Goal: Task Accomplishment & Management: Manage account settings

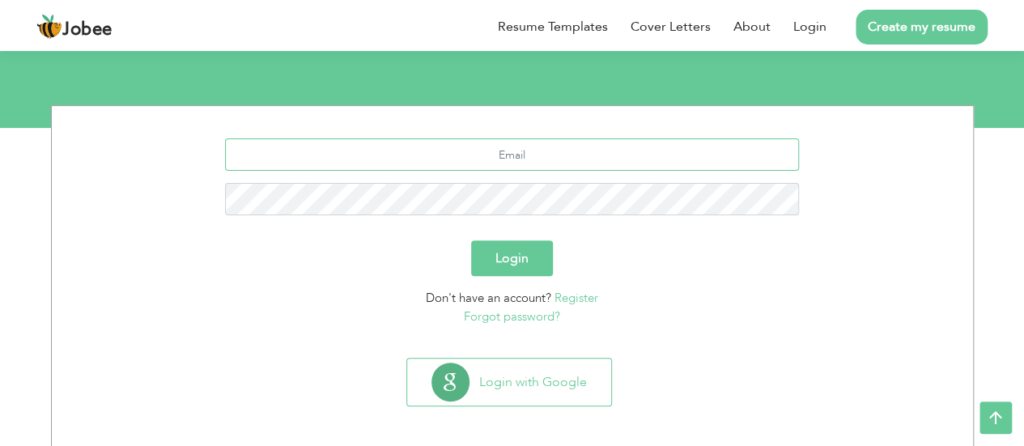
click at [514, 155] on input "text" at bounding box center [512, 154] width 574 height 32
type input "[EMAIL_ADDRESS][DOMAIN_NAME]"
click at [513, 252] on button "Login" at bounding box center [512, 259] width 82 height 36
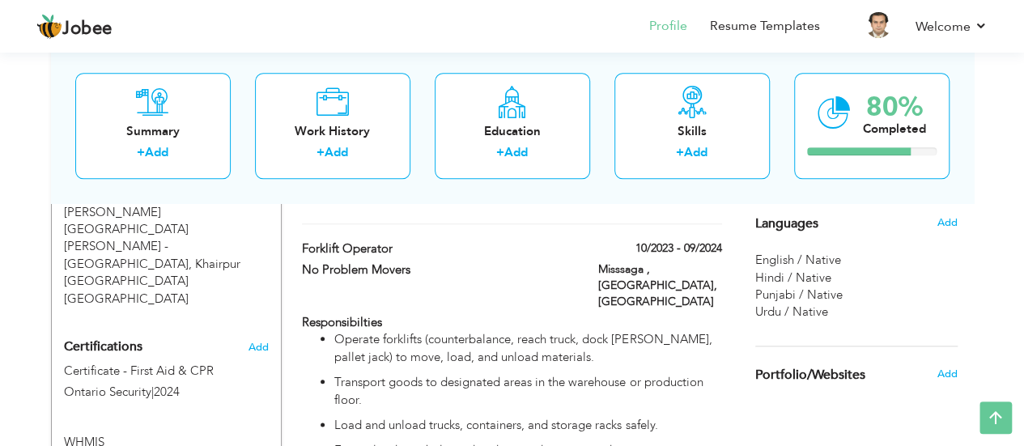
scroll to position [763, 0]
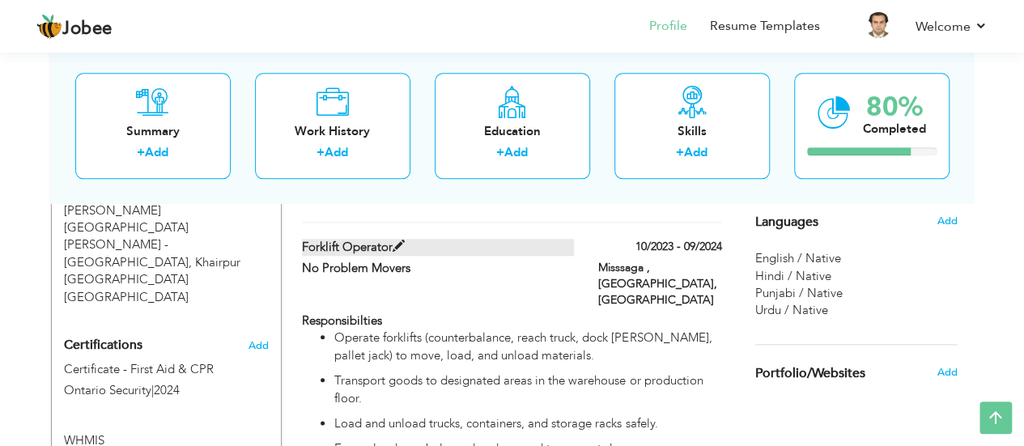
click at [394, 241] on span at bounding box center [399, 247] width 12 height 12
type input "Forklift Operator"
type input "No Problem Movers"
type input "10/2023"
type input "09/2024"
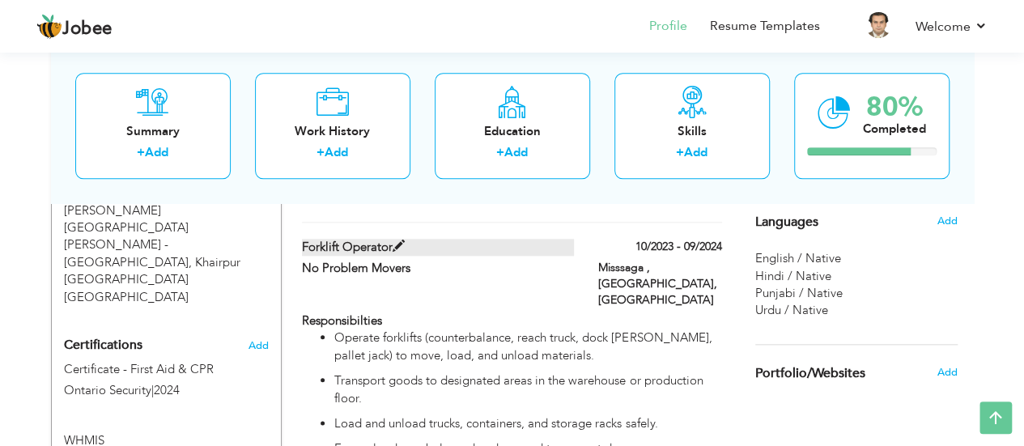
type input "Canada"
type input "Misssaga , Ontario"
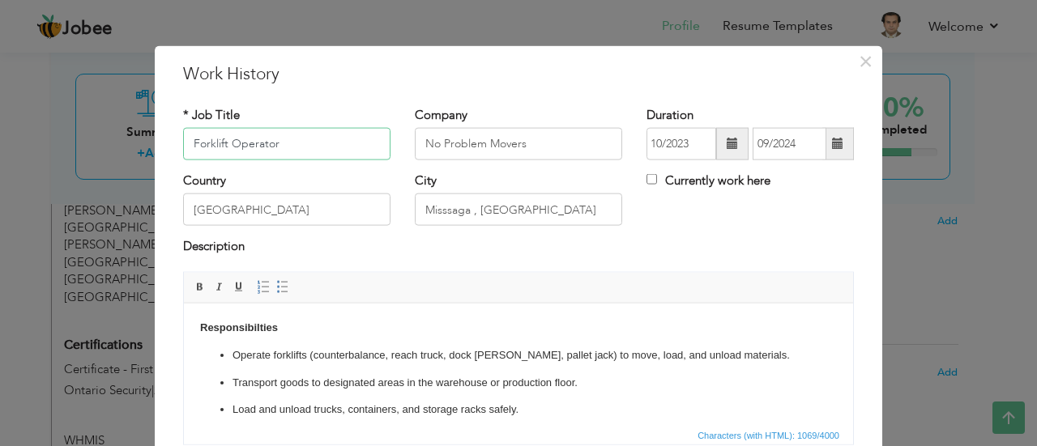
drag, startPoint x: 300, startPoint y: 136, endPoint x: 75, endPoint y: 138, distance: 226.0
click at [75, 138] on div "× Work History * Job Title Forklift Operator Company No Problem Movers" at bounding box center [518, 223] width 1037 height 446
click at [858, 57] on span "×" at bounding box center [865, 60] width 14 height 29
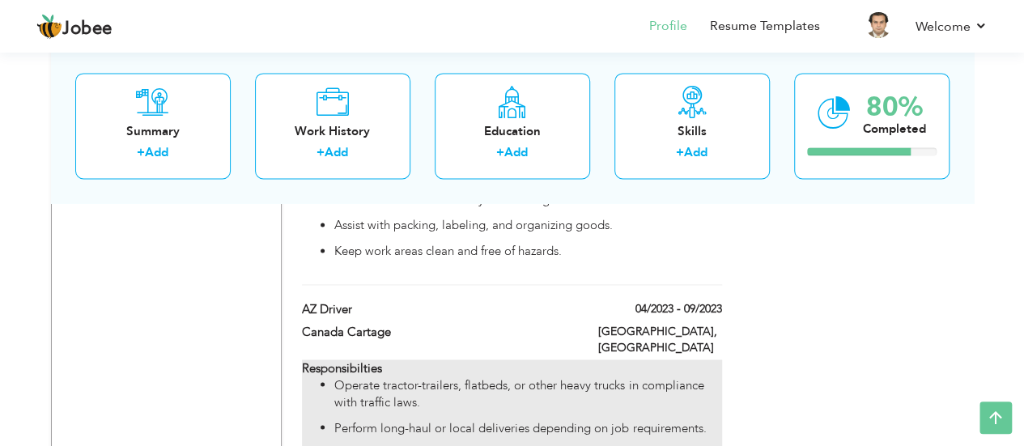
scroll to position [1168, 0]
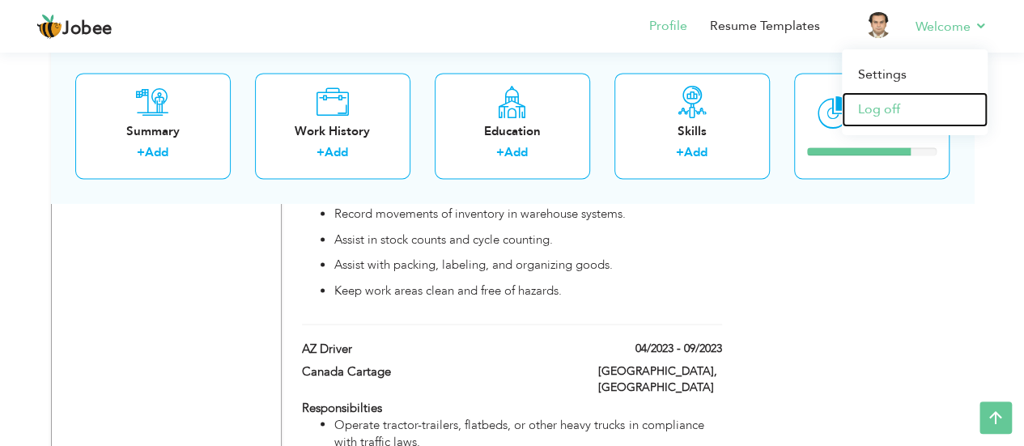
drag, startPoint x: 881, startPoint y: 110, endPoint x: 864, endPoint y: 121, distance: 20.0
click at [880, 111] on link "Log off" at bounding box center [915, 109] width 146 height 35
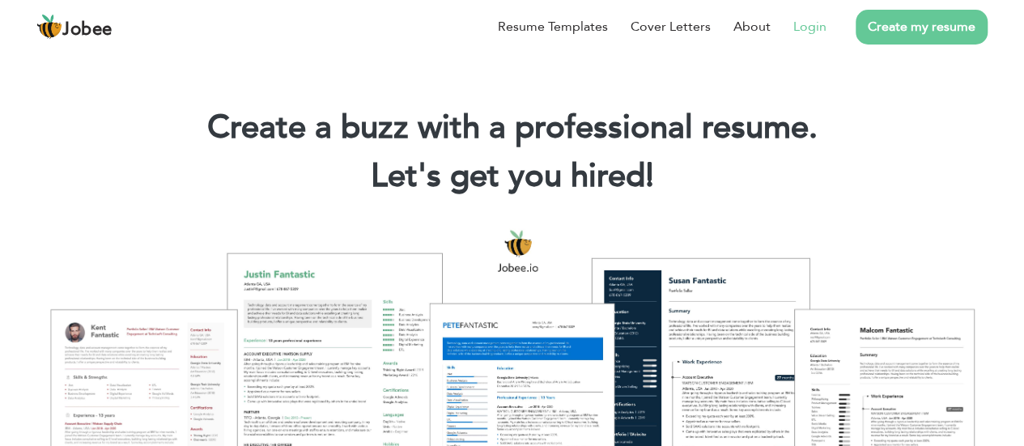
click at [817, 32] on link "Login" at bounding box center [810, 26] width 33 height 19
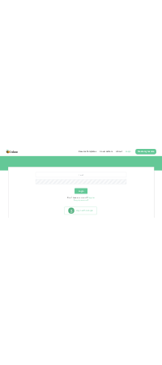
scroll to position [162, 0]
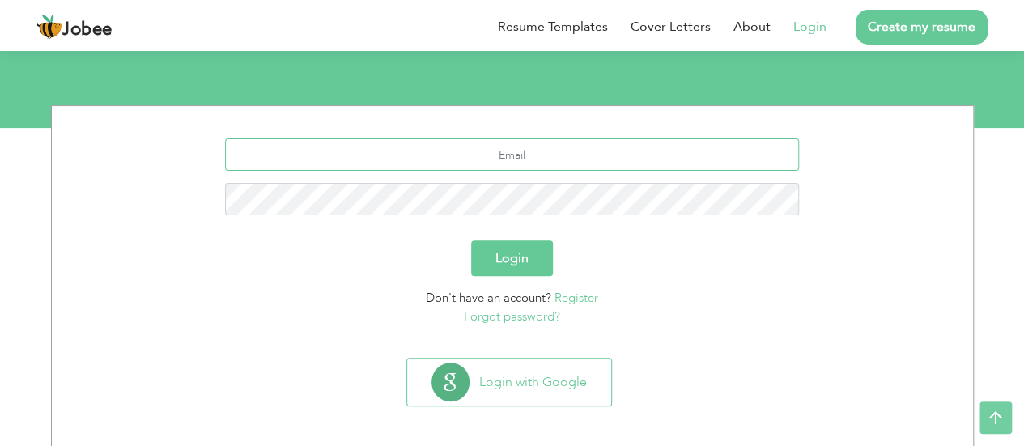
click at [521, 165] on input "text" at bounding box center [512, 154] width 574 height 32
type input "daniyalmazhar2029@gmail.com"
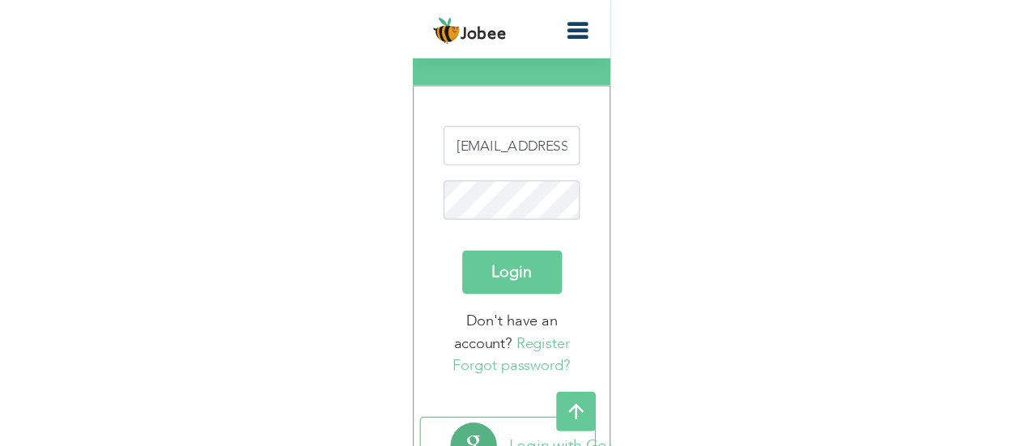
scroll to position [0, 0]
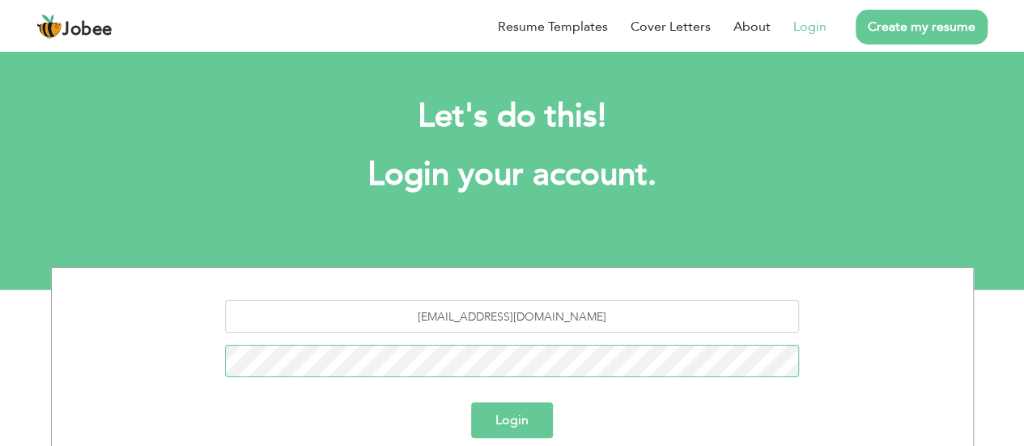
click at [373, 338] on div "daniyalmazhar2029@gmail.com" at bounding box center [512, 344] width 897 height 89
click at [620, 310] on input "daniyalmazhar2029@gmail.com" at bounding box center [512, 316] width 574 height 32
click at [483, 414] on button "Login" at bounding box center [512, 420] width 82 height 36
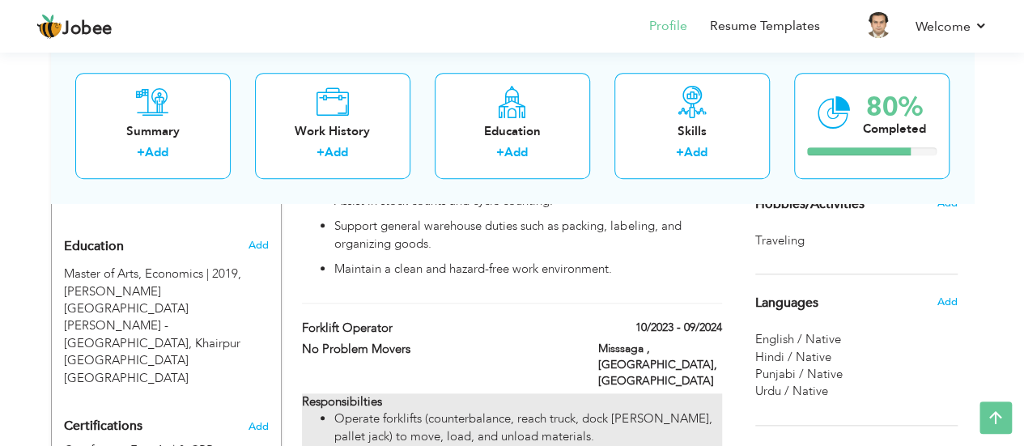
scroll to position [358, 0]
